Goal: Task Accomplishment & Management: Manage account settings

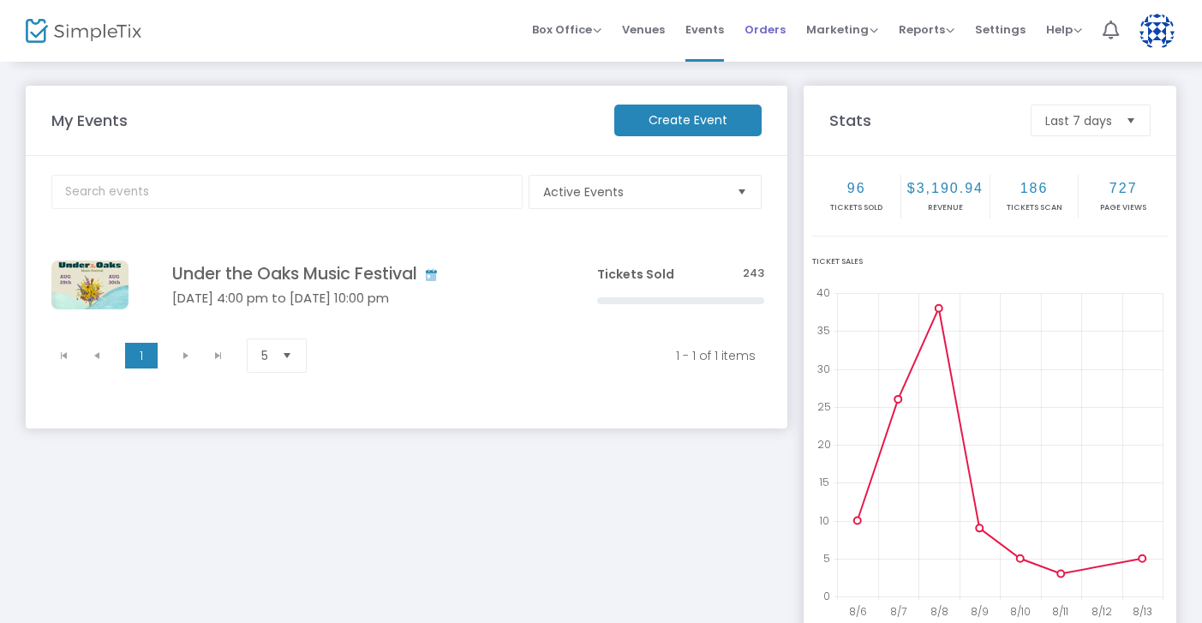
click at [780, 30] on span "Orders" at bounding box center [764, 30] width 41 height 44
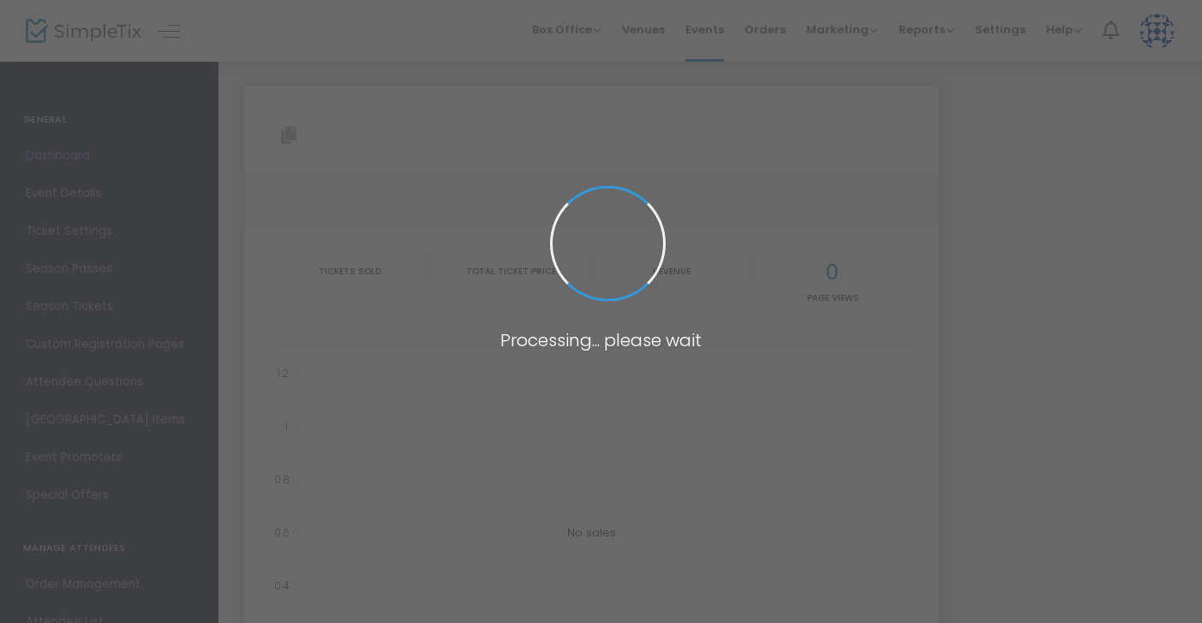
type input "https://www.simpletix.com/e/under-the-oaks-music-festival-tickets-193744"
type input "[URL][DOMAIN_NAME]"
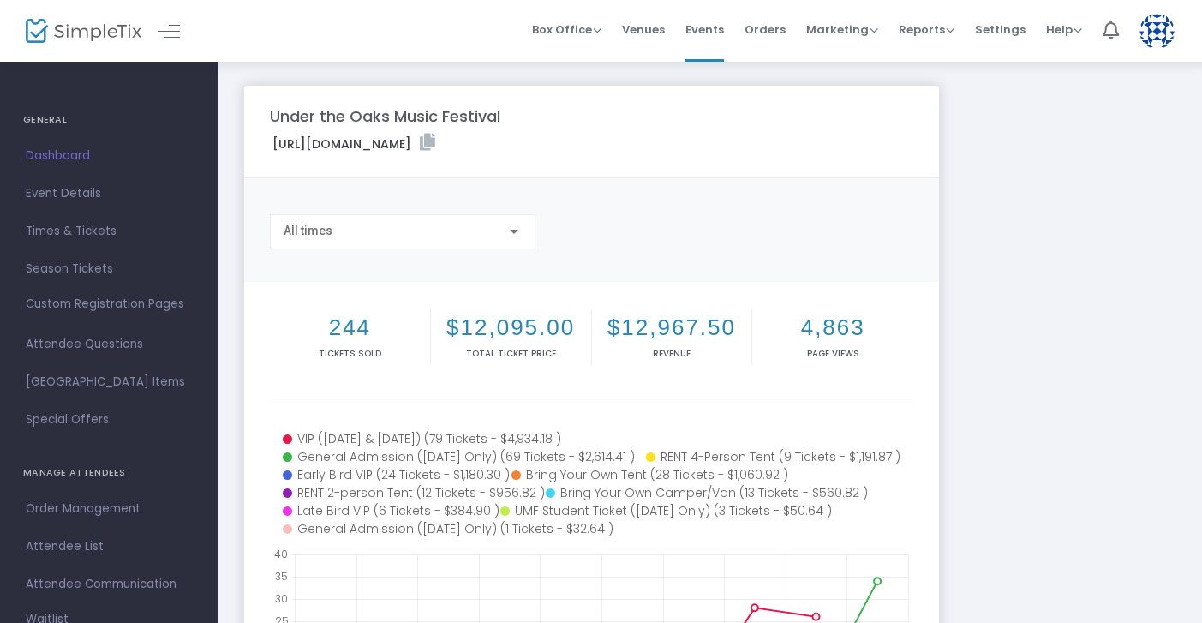
click at [781, 25] on span "Orders" at bounding box center [764, 30] width 41 height 44
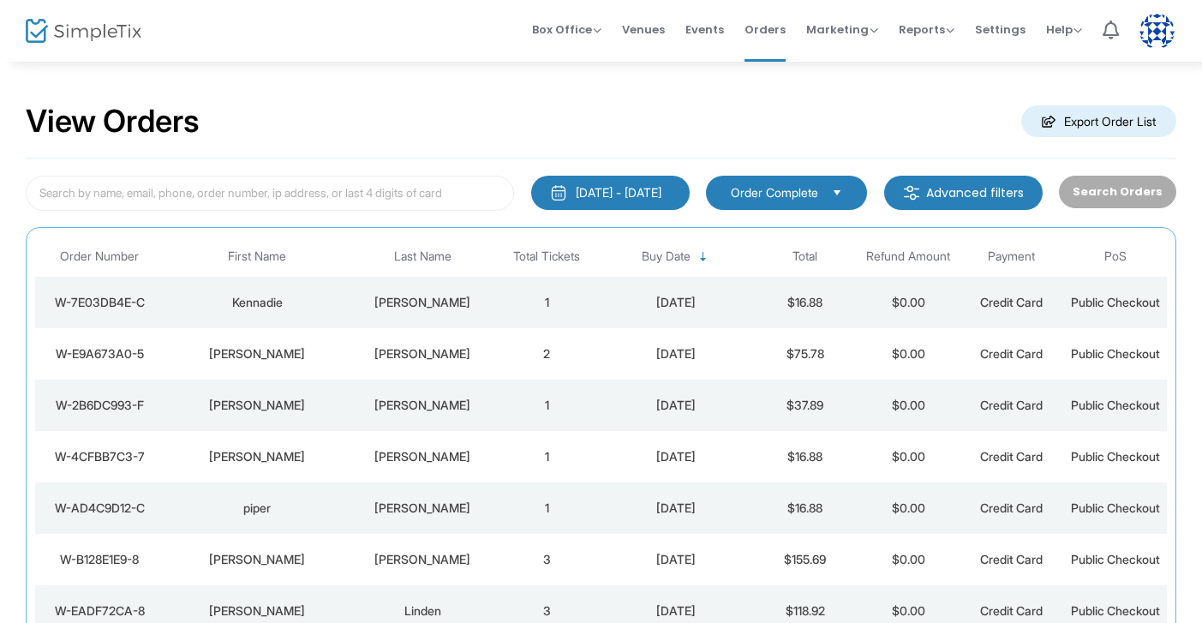
click at [481, 313] on td "Murray" at bounding box center [422, 302] width 145 height 51
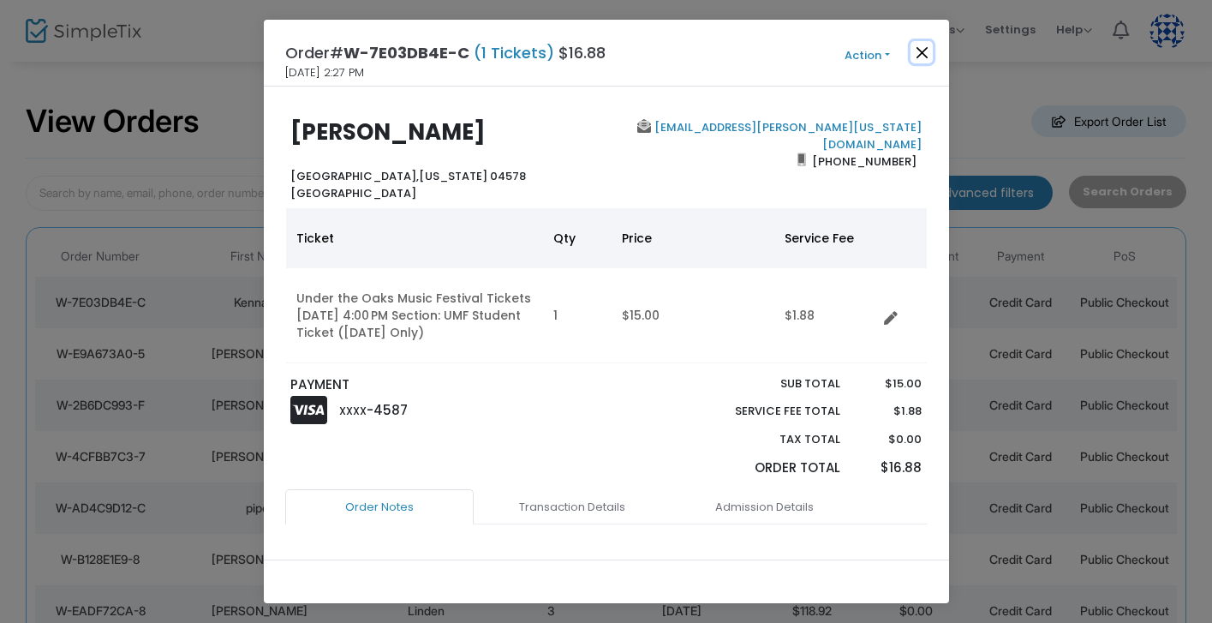
click at [928, 46] on button "Close" at bounding box center [922, 52] width 22 height 22
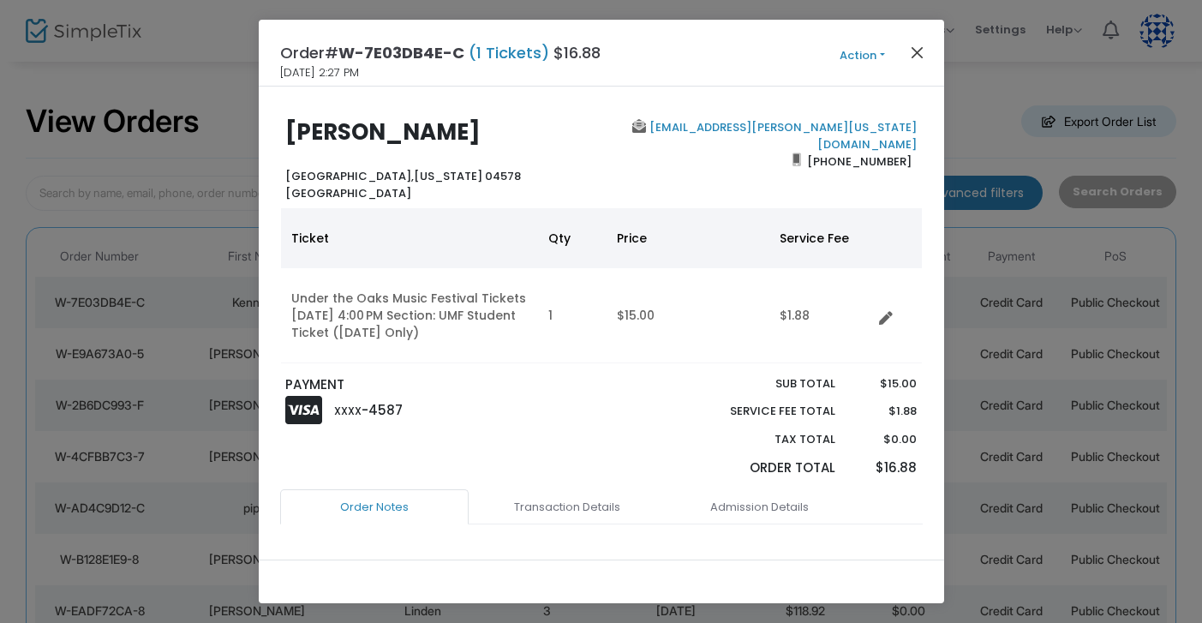
scroll to position [65, 0]
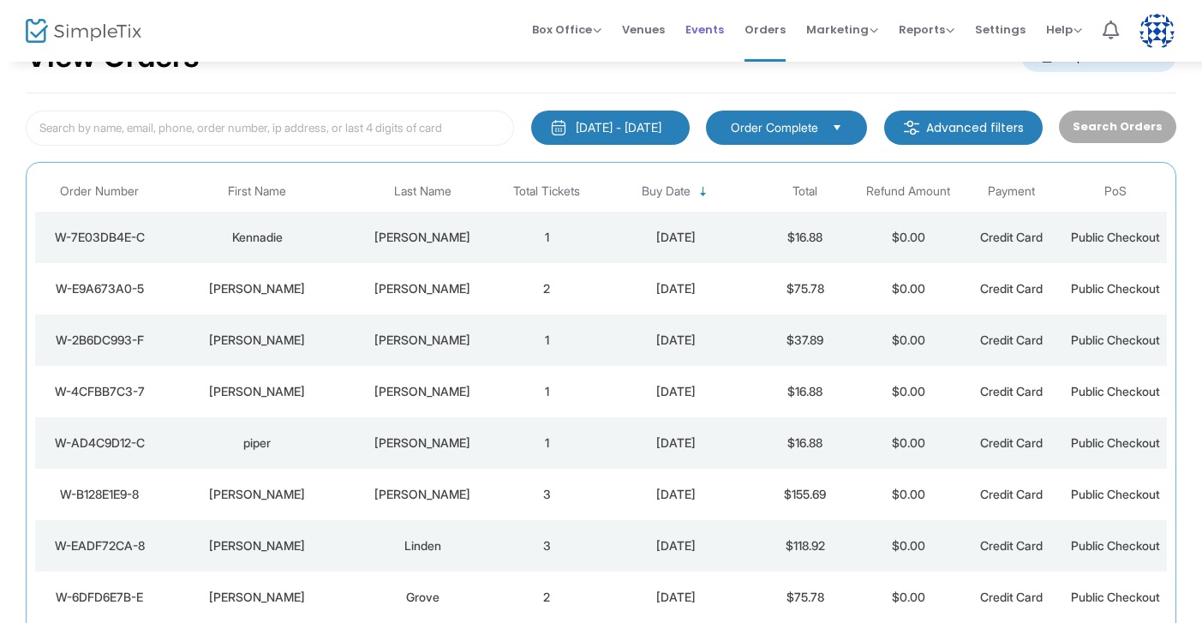
click at [724, 39] on span "Events" at bounding box center [704, 30] width 39 height 44
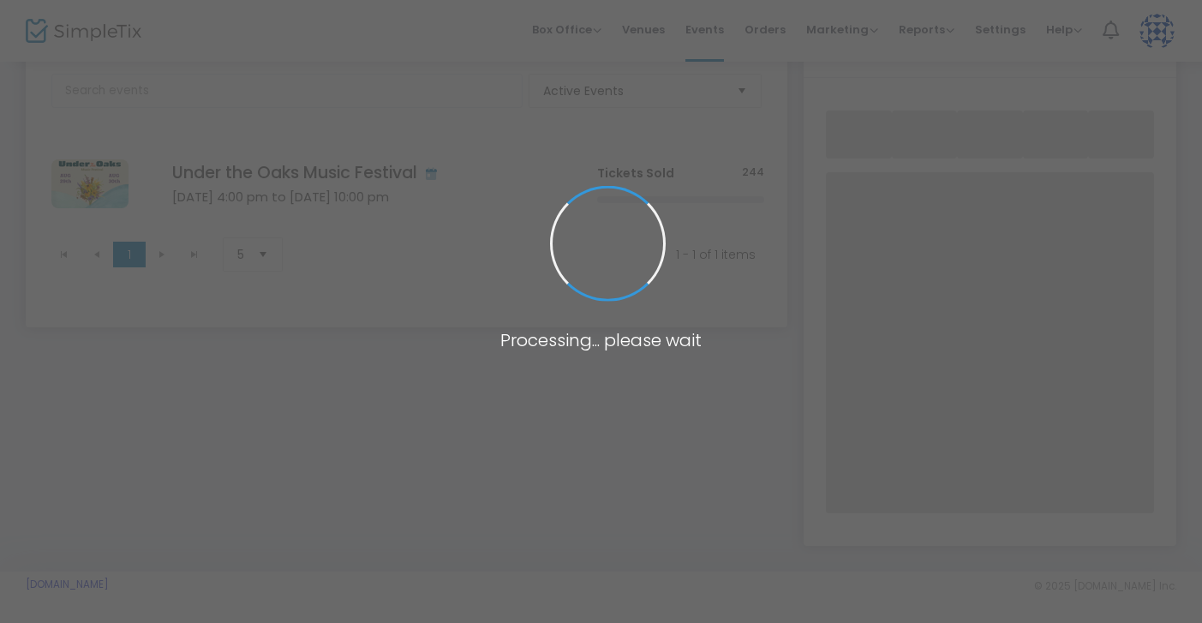
scroll to position [96, 0]
